Goal: Browse casually: Explore the website without a specific task or goal

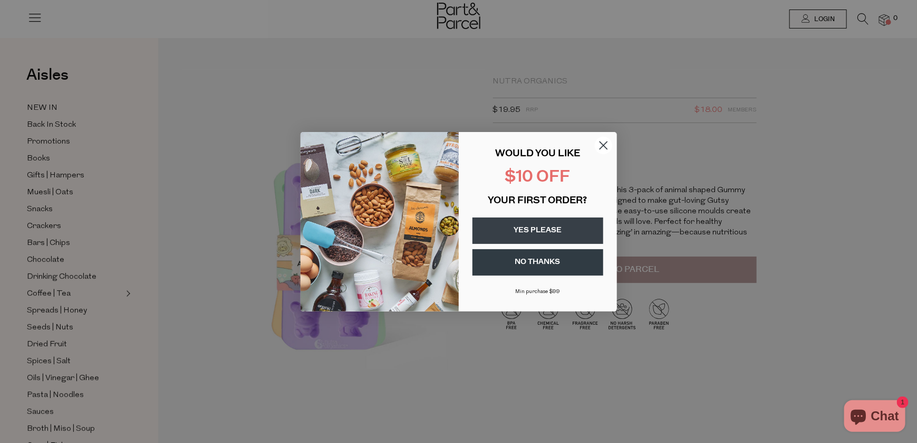
click at [607, 140] on circle "Close dialog" at bounding box center [603, 144] width 17 height 17
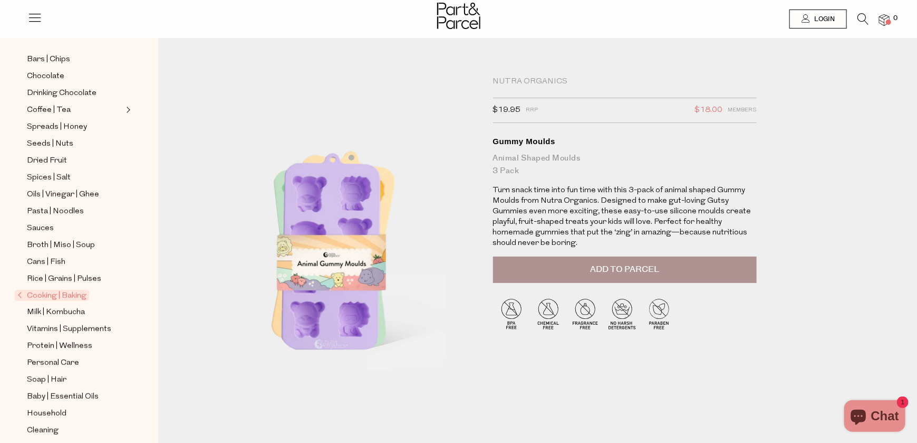
scroll to position [194, 0]
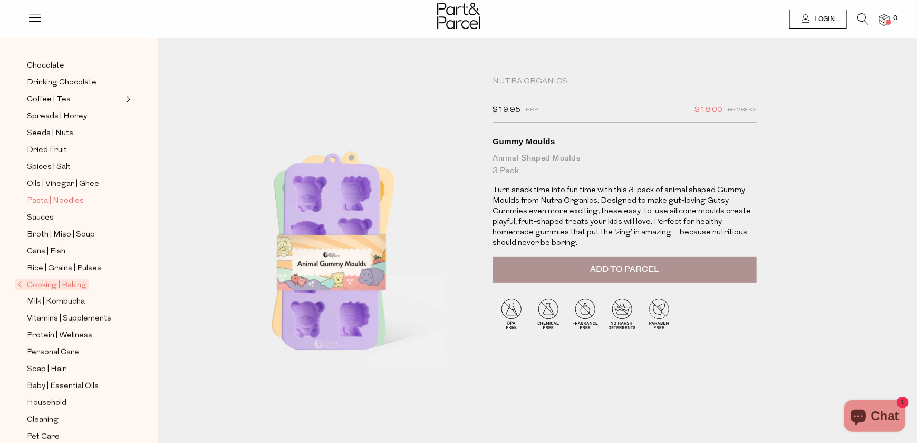
click at [71, 195] on span "Pasta | Noodles" at bounding box center [55, 201] width 57 height 13
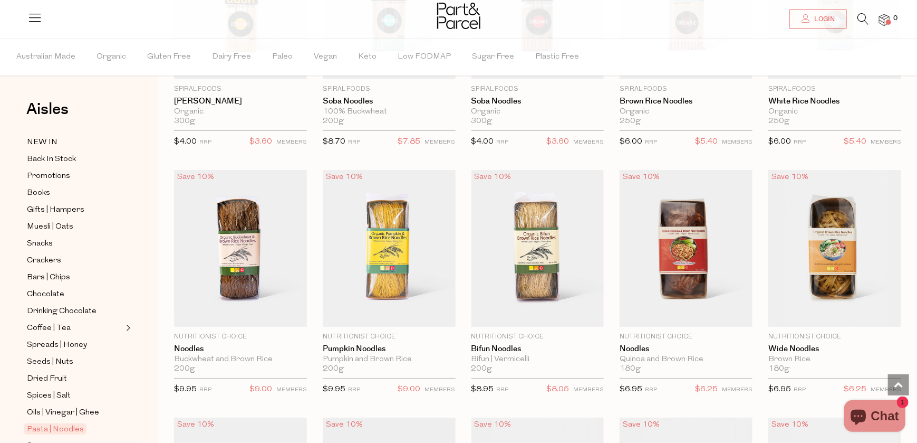
scroll to position [2005, 0]
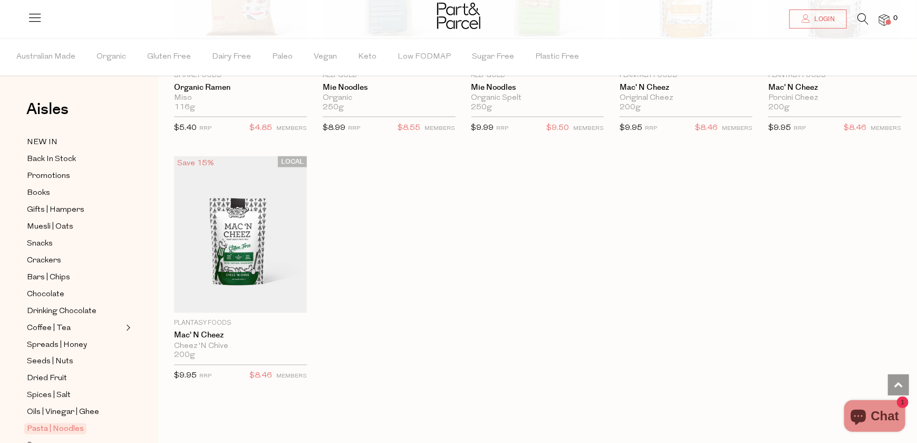
scroll to position [2796, 0]
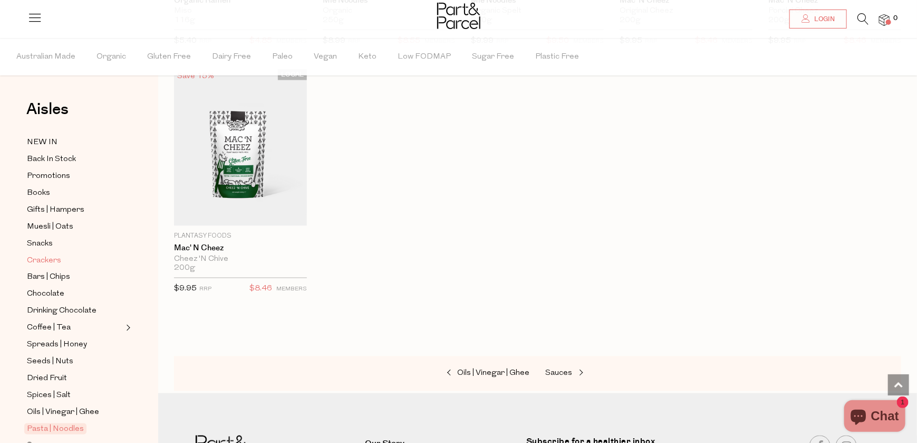
click at [31, 262] on span "Crackers" at bounding box center [44, 260] width 34 height 13
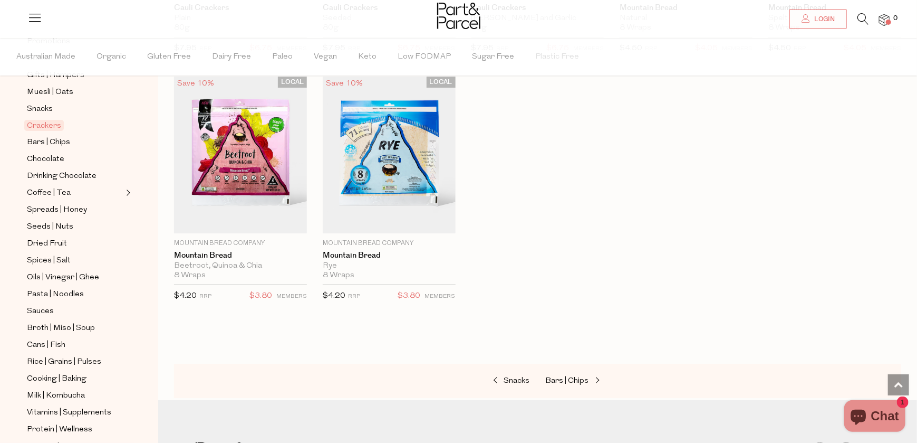
scroll to position [158, 0]
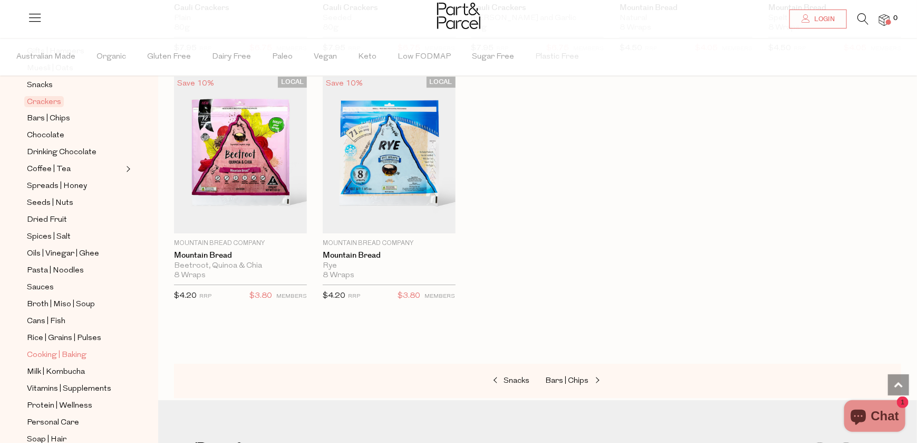
click at [59, 349] on span "Cooking | Baking" at bounding box center [57, 355] width 60 height 13
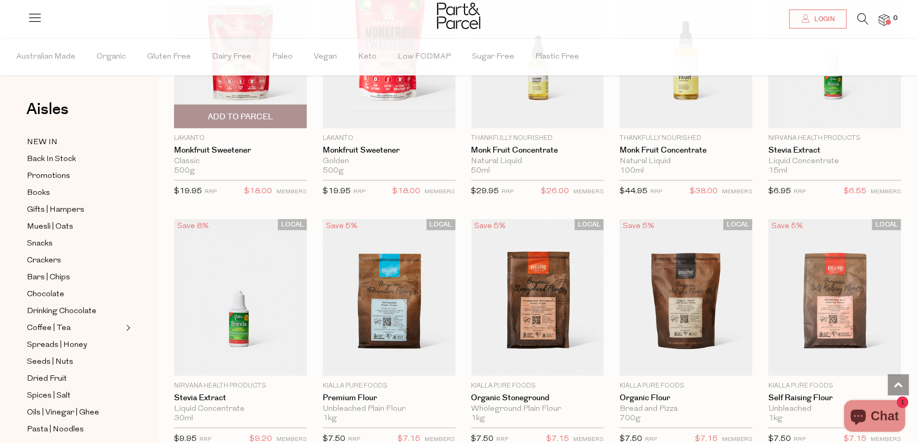
scroll to position [2163, 0]
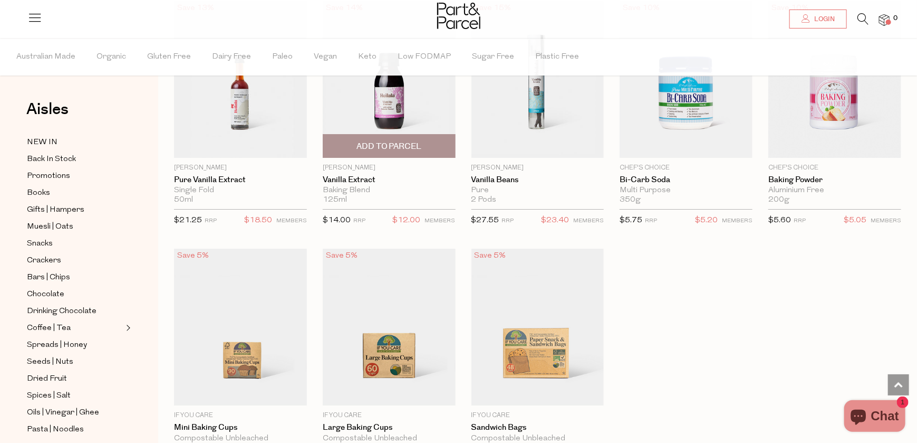
scroll to position [3799, 0]
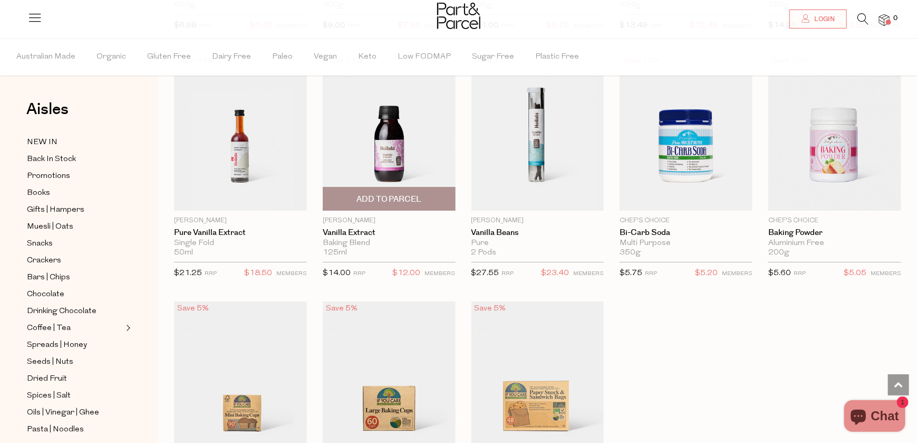
click at [364, 139] on img at bounding box center [389, 132] width 133 height 157
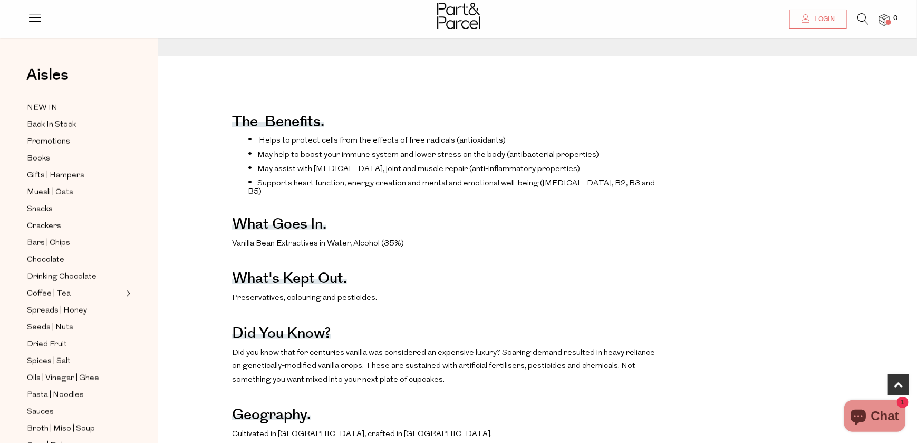
scroll to position [422, 0]
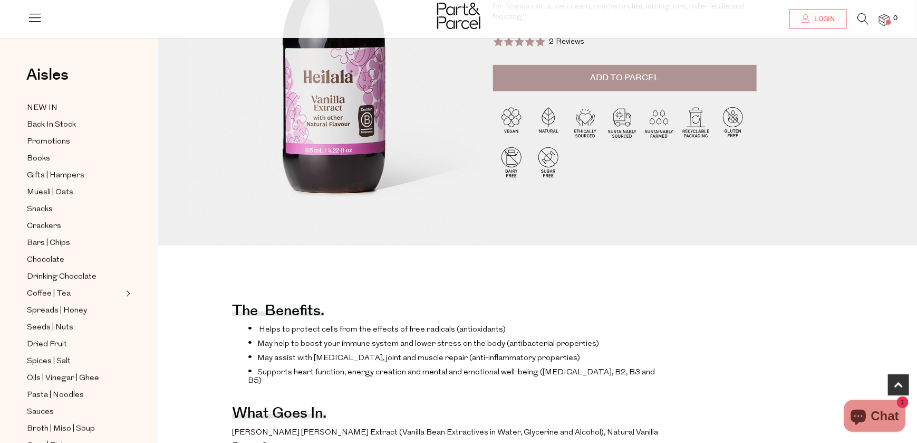
scroll to position [317, 0]
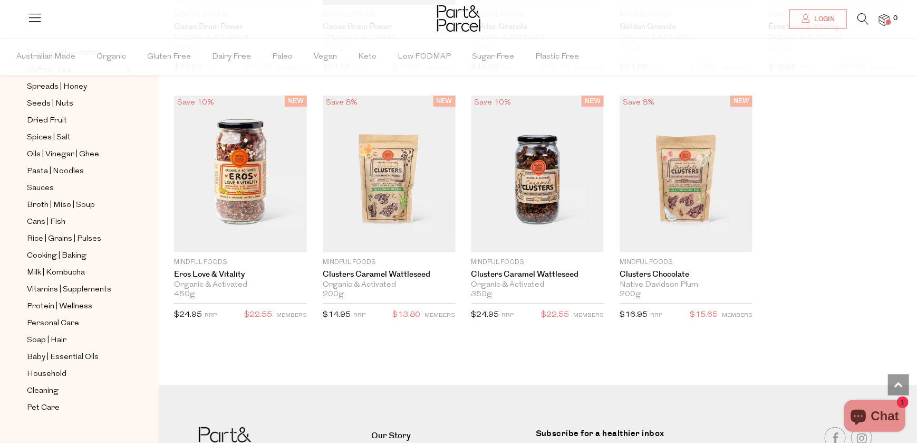
scroll to position [2163, 0]
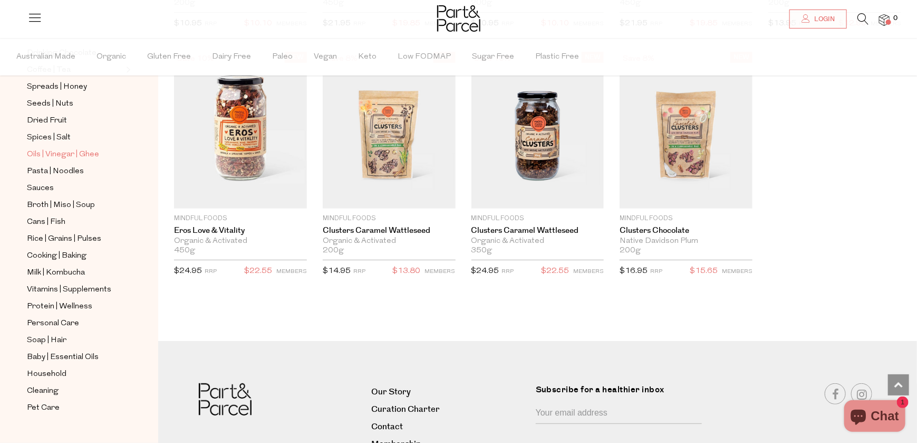
click at [53, 148] on span "Oils | Vinegar | Ghee" at bounding box center [63, 154] width 72 height 13
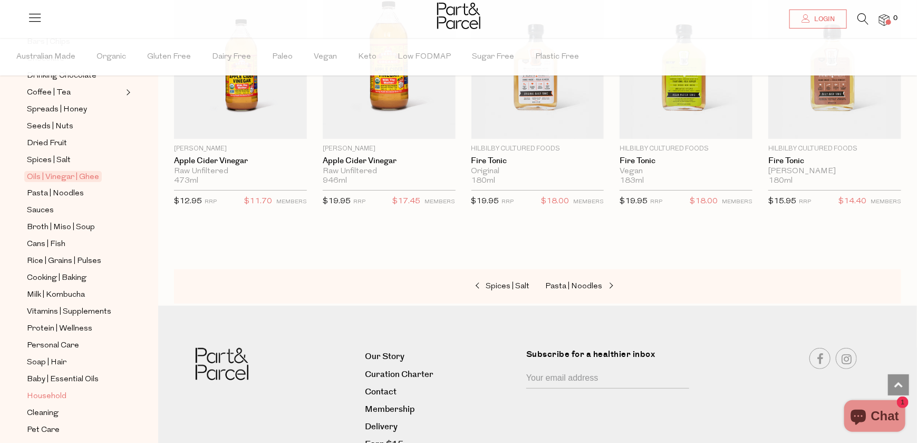
scroll to position [257, 0]
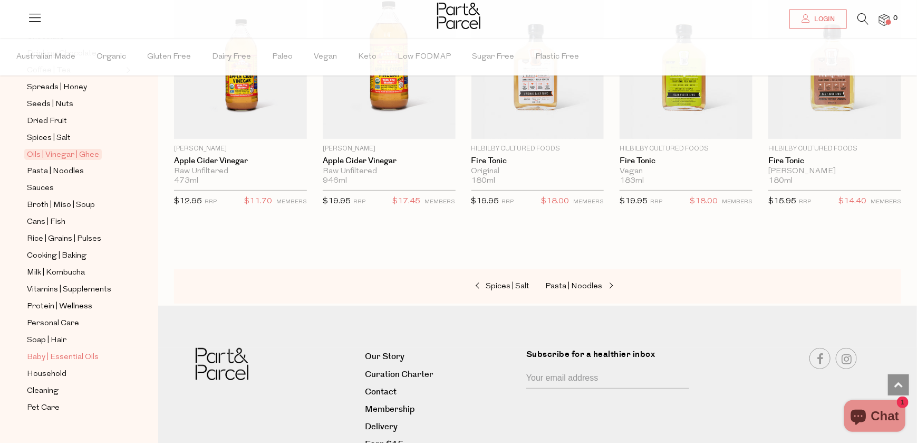
click at [64, 351] on span "Baby | Essential Oils" at bounding box center [63, 357] width 72 height 13
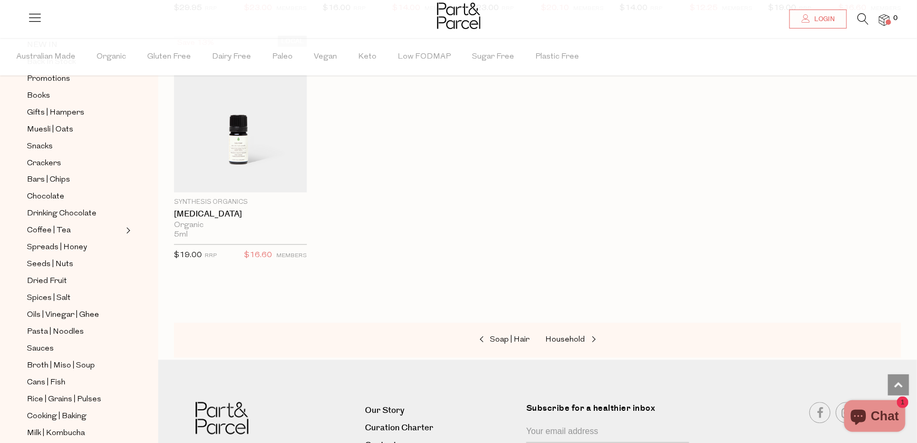
scroll to position [257, 0]
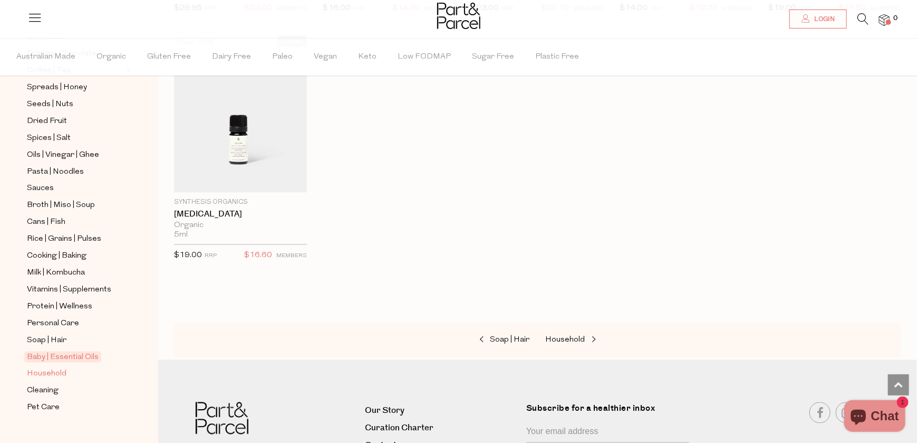
click at [58, 368] on span "Household" at bounding box center [47, 374] width 40 height 13
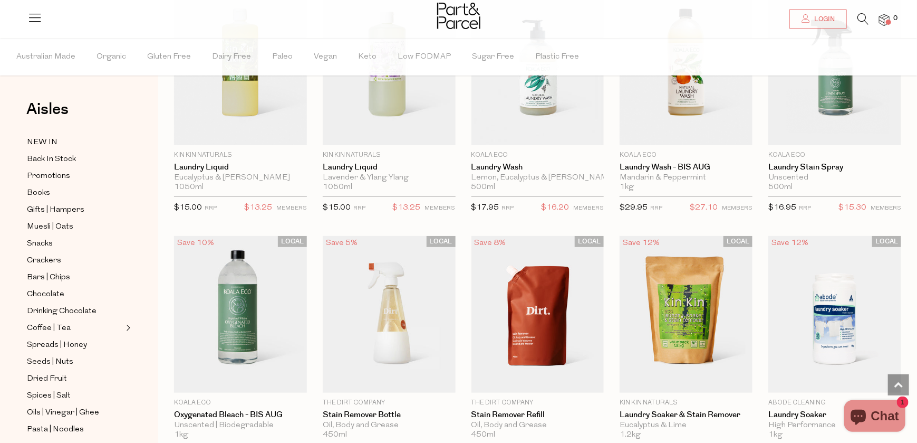
scroll to position [2163, 0]
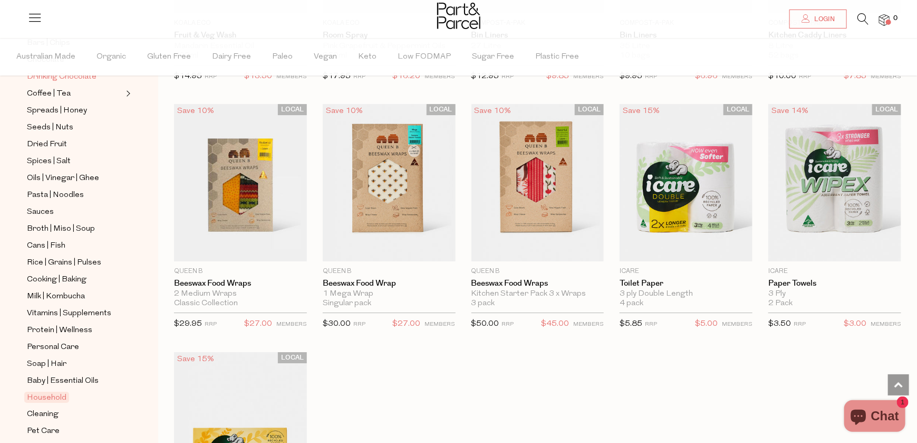
scroll to position [257, 0]
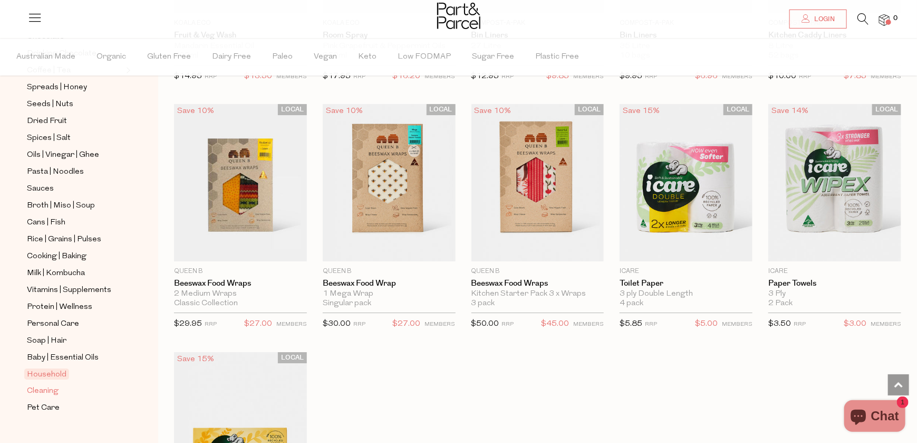
click at [51, 385] on span "Cleaning" at bounding box center [43, 391] width 32 height 13
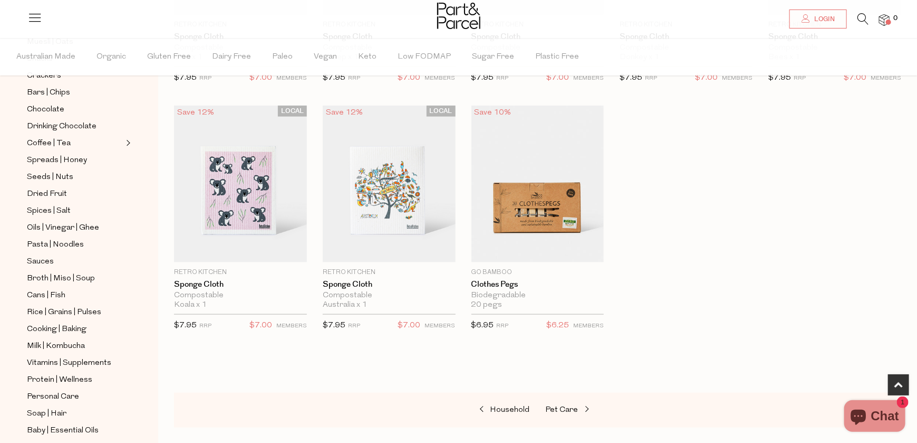
scroll to position [257, 0]
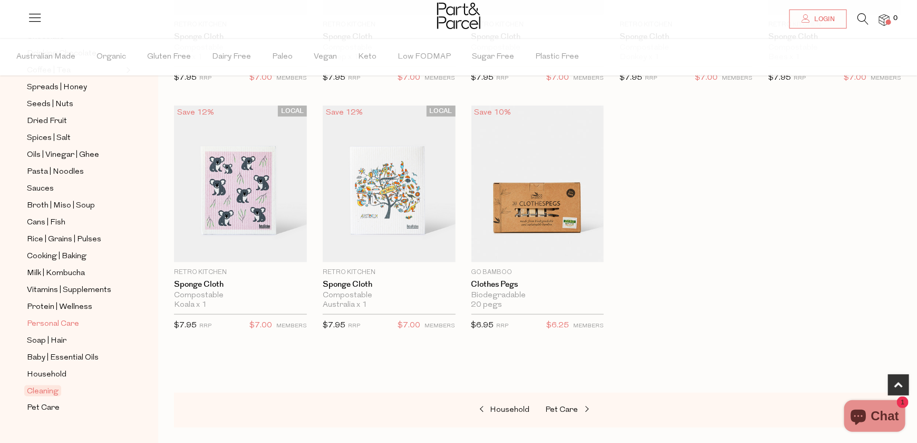
click at [51, 318] on span "Personal Care" at bounding box center [53, 324] width 52 height 13
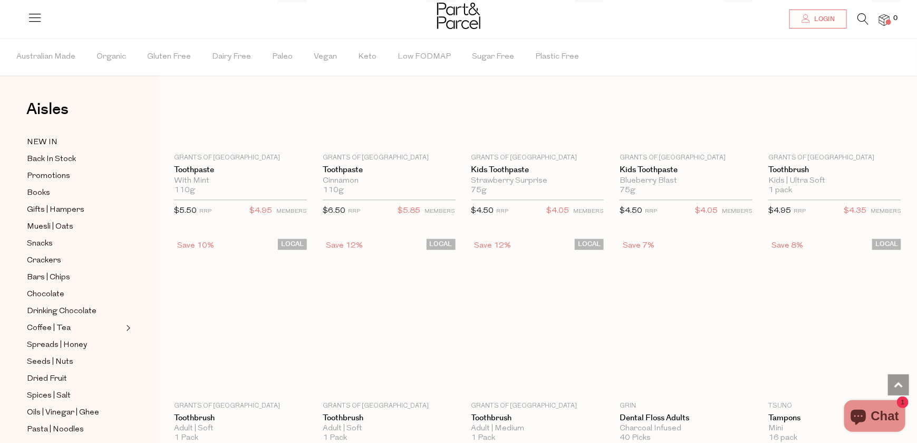
scroll to position [1424, 0]
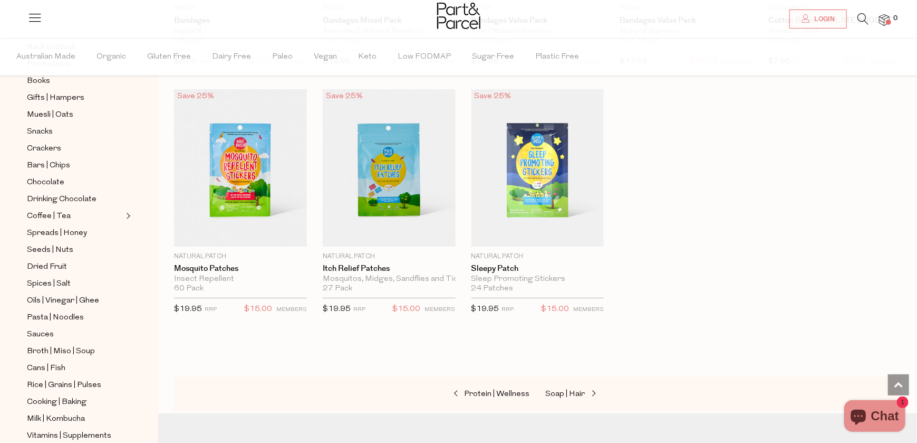
scroll to position [257, 0]
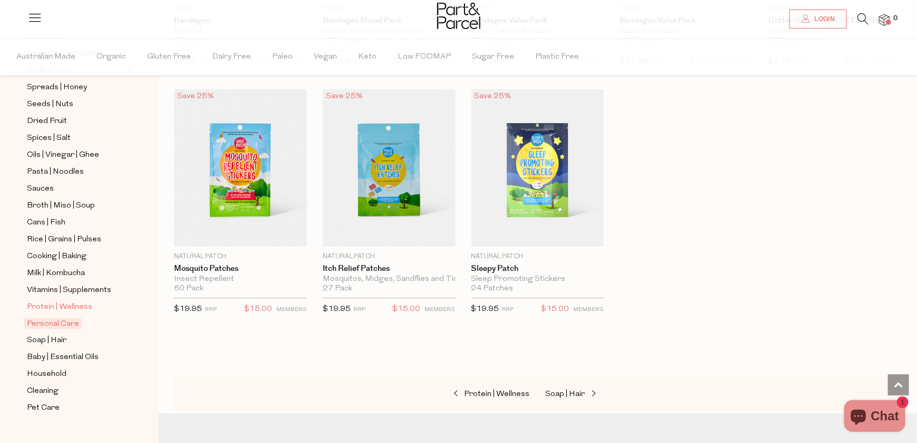
click at [36, 301] on span "Protein | Wellness" at bounding box center [59, 307] width 65 height 13
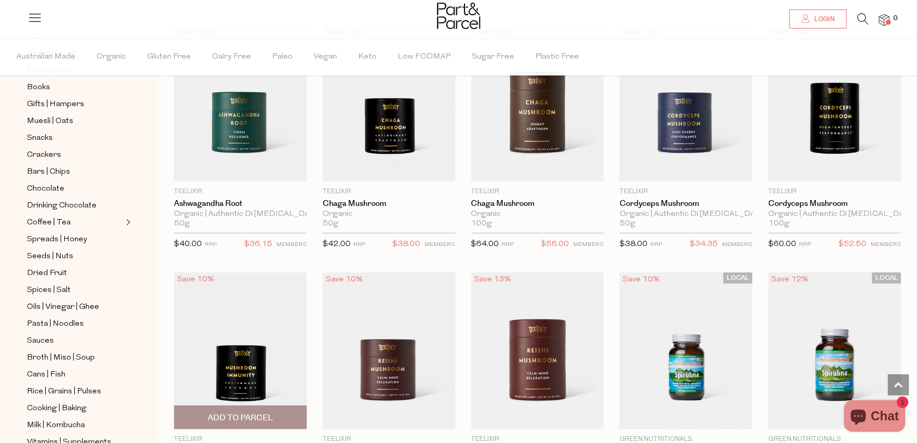
scroll to position [2110, 0]
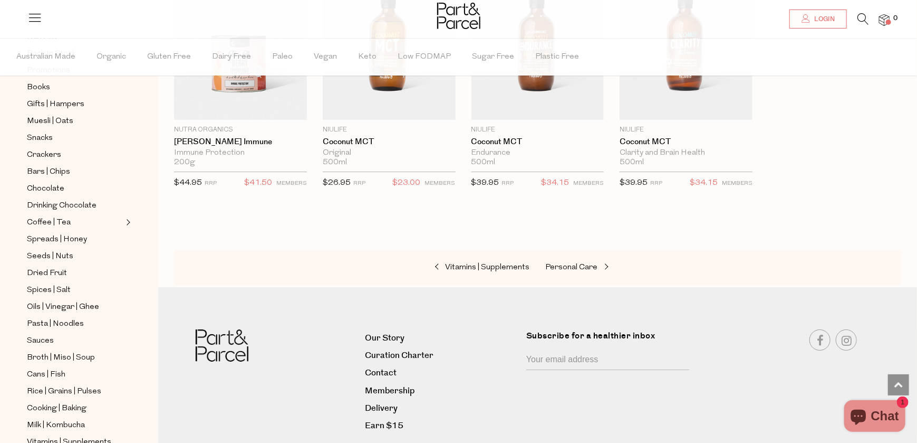
scroll to position [3904, 0]
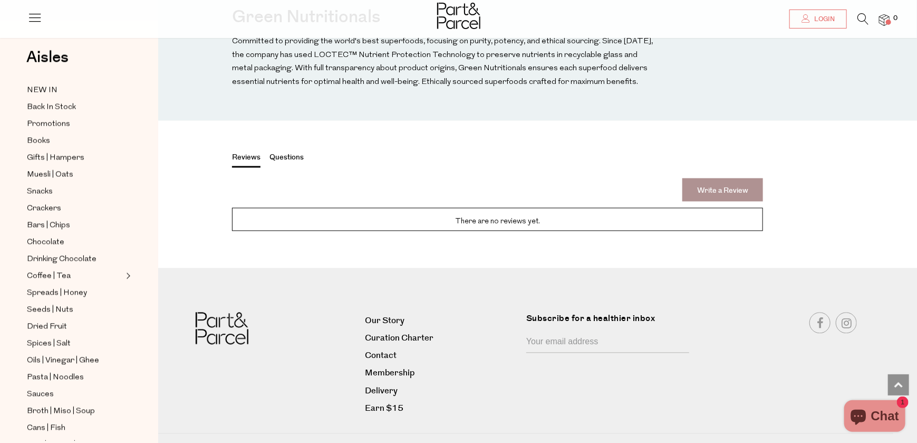
scroll to position [996, 0]
